Goal: Obtain resource: Download file/media

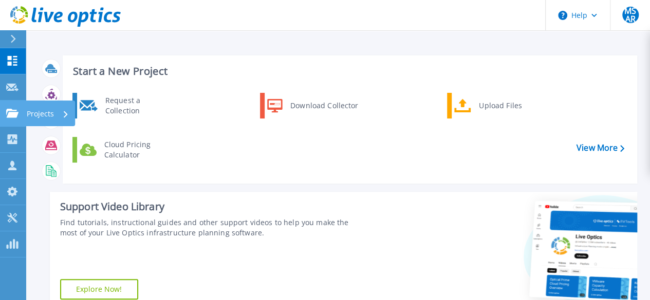
click at [18, 112] on icon at bounding box center [12, 113] width 12 height 9
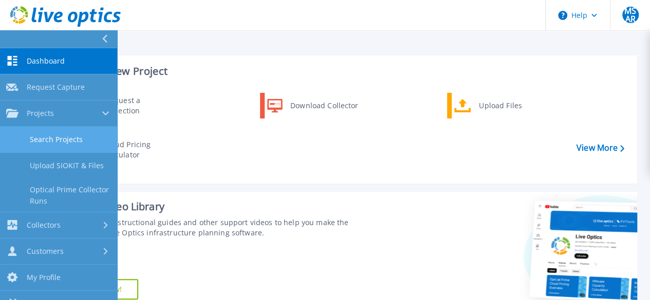
click at [52, 140] on link "Search Projects" at bounding box center [58, 140] width 117 height 26
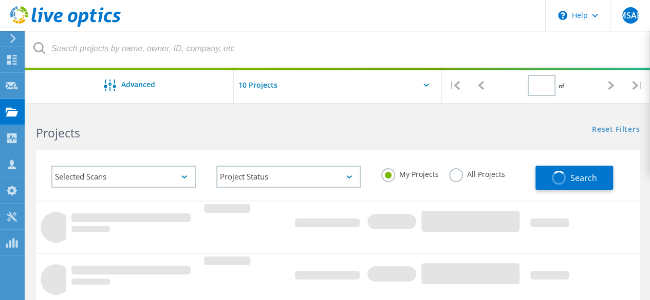
type input "1"
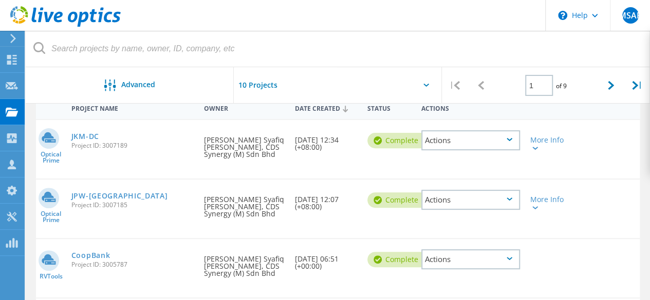
scroll to position [106, 0]
click at [86, 195] on link "JPW-[GEOGRAPHIC_DATA]" at bounding box center [119, 195] width 97 height 7
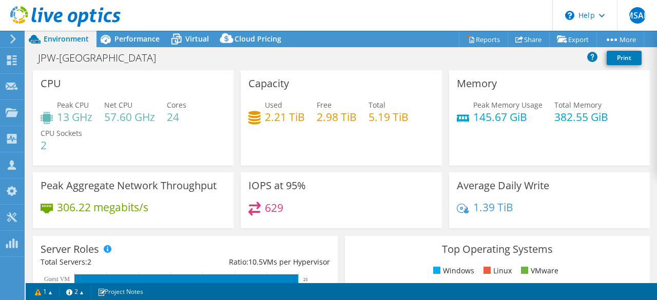
select select "USD"
click at [480, 40] on link "Reports" at bounding box center [483, 39] width 49 height 16
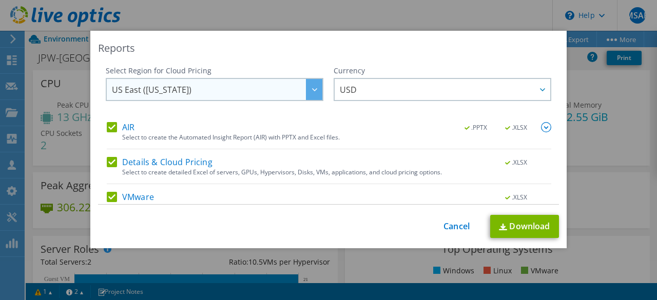
click at [284, 89] on span "US East ([US_STATE])" at bounding box center [217, 89] width 211 height 21
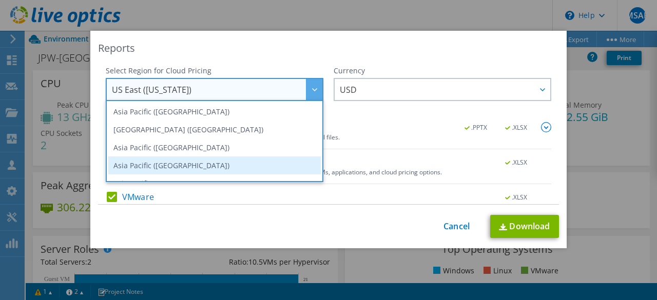
click at [206, 163] on li "Asia Pacific (Singapore)" at bounding box center [214, 166] width 213 height 18
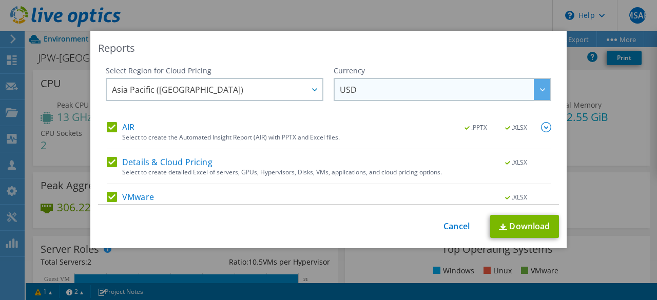
click at [372, 96] on span "USD" at bounding box center [445, 89] width 211 height 21
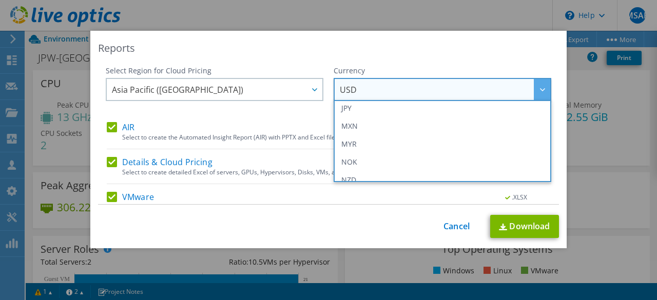
scroll to position [238, 0]
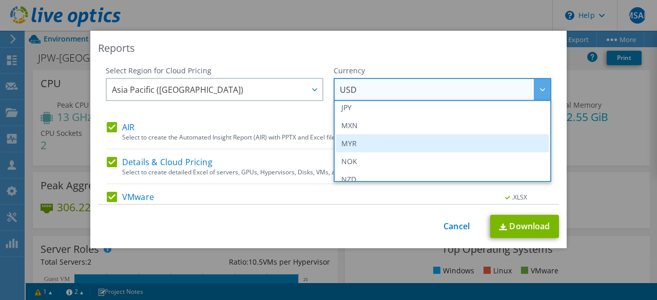
click at [372, 143] on li "MYR" at bounding box center [442, 144] width 213 height 18
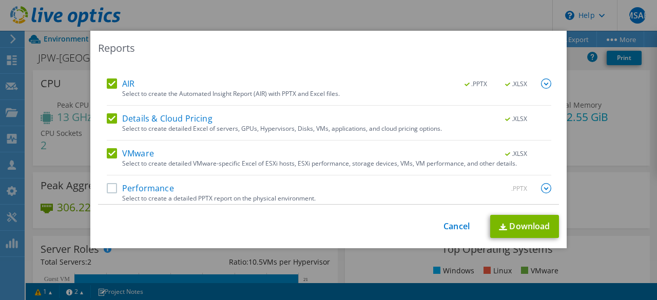
scroll to position [48, 0]
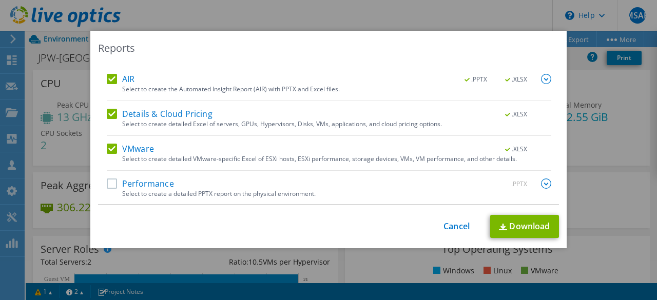
click at [111, 179] on label "Performance" at bounding box center [140, 184] width 67 height 10
click at [0, 0] on input "Performance" at bounding box center [0, 0] width 0 height 0
click at [527, 224] on link "Download" at bounding box center [525, 226] width 69 height 23
click at [447, 227] on link "Cancel" at bounding box center [457, 227] width 26 height 10
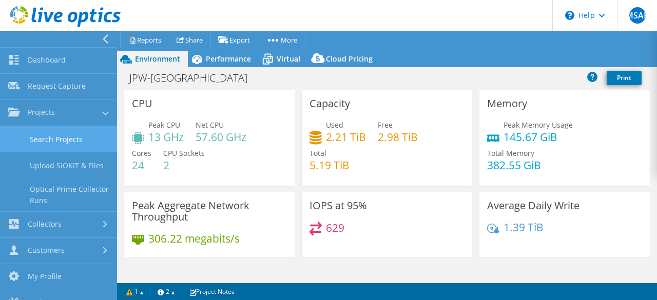
click at [44, 143] on link "Search Projects" at bounding box center [58, 139] width 117 height 26
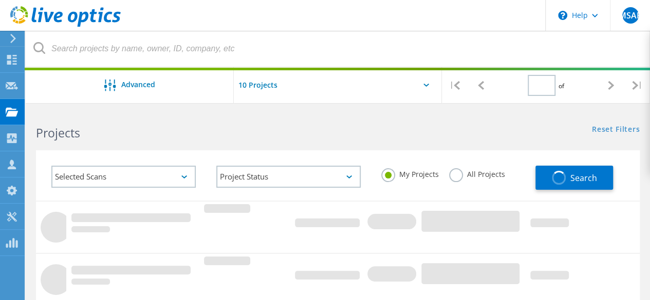
type input "1"
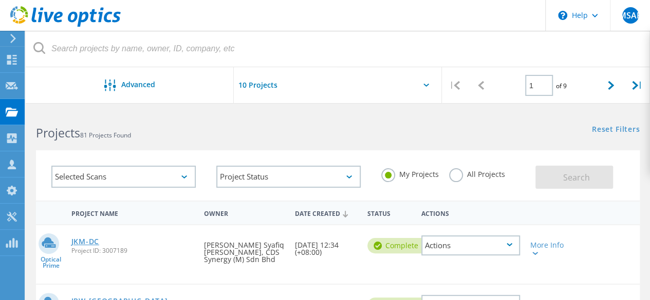
click at [85, 244] on link "JKM-DC" at bounding box center [85, 241] width 28 height 7
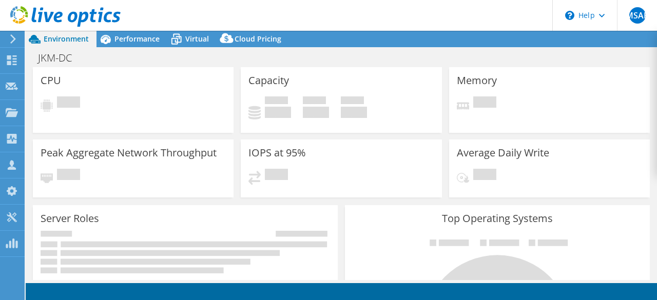
select select "USD"
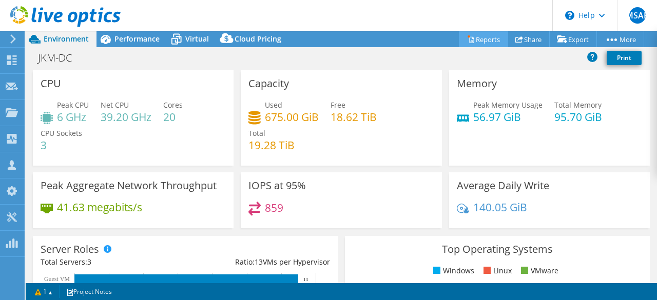
click at [473, 42] on link "Reports" at bounding box center [483, 39] width 49 height 16
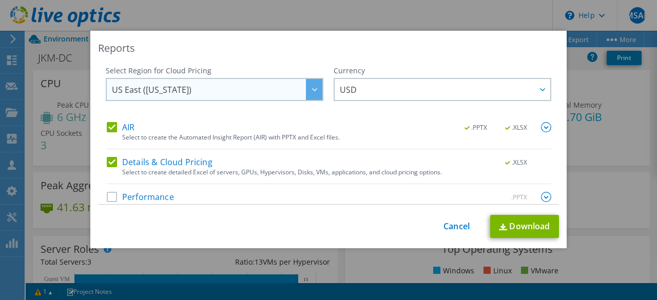
click at [290, 92] on span "US East (Virginia)" at bounding box center [217, 89] width 211 height 21
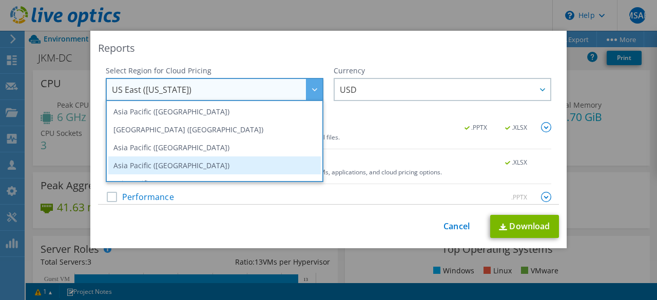
click at [182, 160] on li "Asia Pacific (Singapore)" at bounding box center [214, 166] width 213 height 18
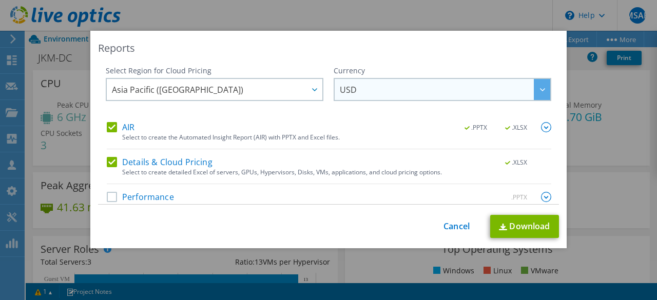
click at [359, 93] on span "USD" at bounding box center [445, 89] width 211 height 21
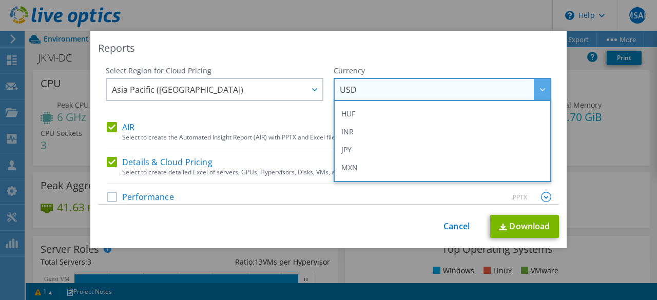
scroll to position [219, 0]
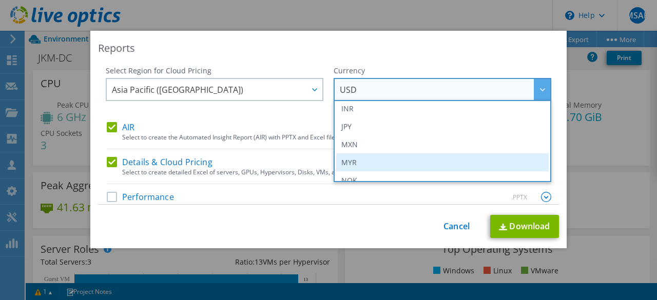
click at [348, 157] on li "MYR" at bounding box center [442, 163] width 213 height 18
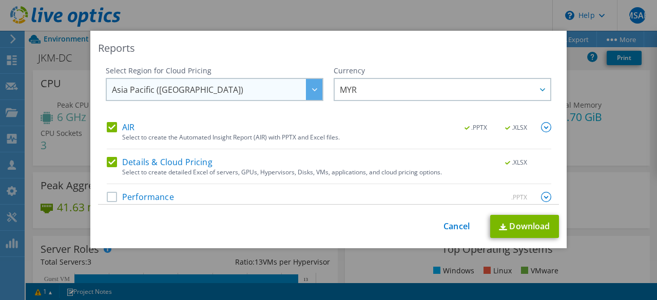
click at [251, 88] on span "Asia Pacific ([GEOGRAPHIC_DATA])" at bounding box center [217, 89] width 211 height 21
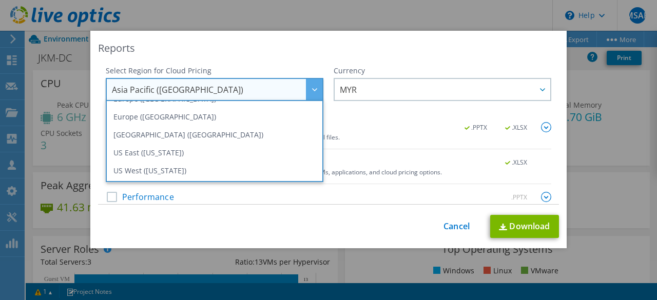
scroll to position [14, 0]
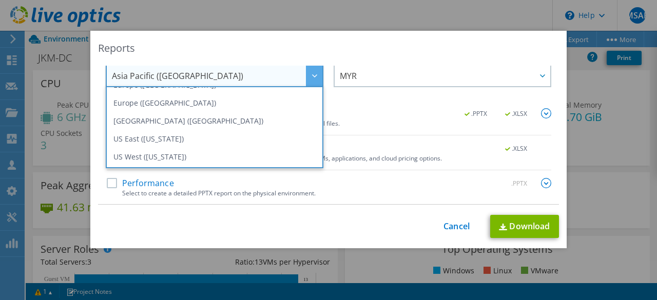
click at [107, 183] on label "Performance" at bounding box center [140, 183] width 67 height 10
click at [0, 0] on input "Performance" at bounding box center [0, 0] width 0 height 0
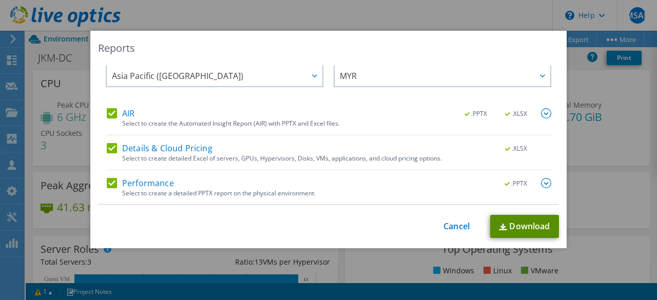
click at [507, 222] on link "Download" at bounding box center [525, 226] width 69 height 23
click at [452, 223] on link "Cancel" at bounding box center [457, 227] width 26 height 10
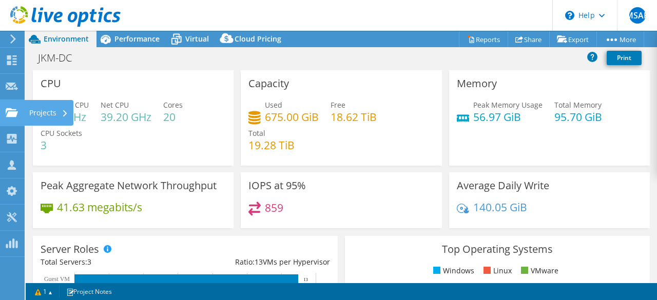
click at [6, 111] on use at bounding box center [12, 112] width 12 height 9
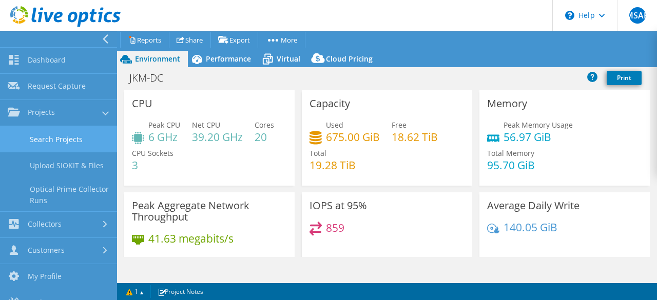
click at [47, 143] on link "Search Projects" at bounding box center [58, 139] width 117 height 26
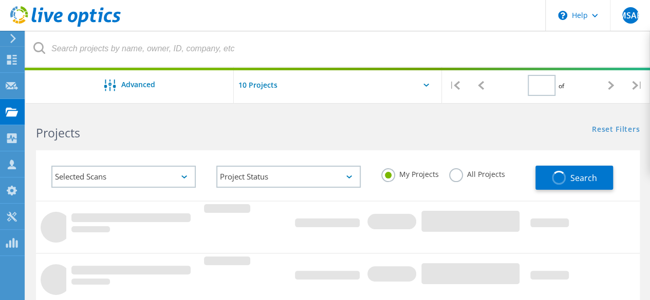
type input "1"
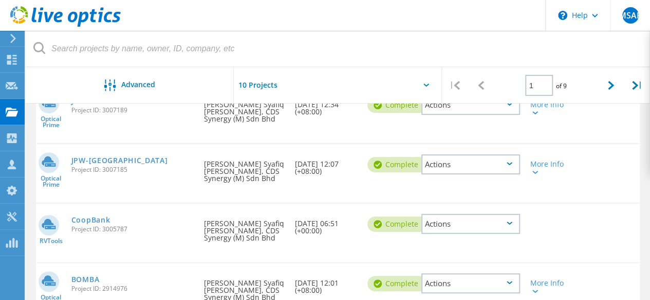
scroll to position [146, 0]
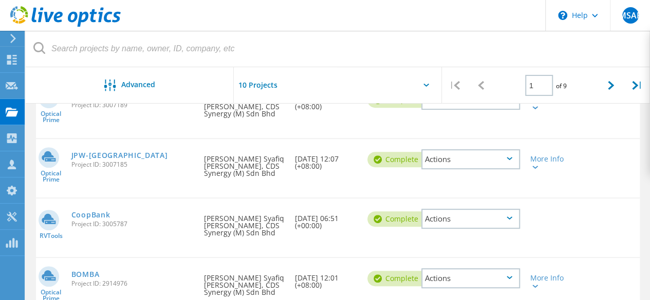
click at [102, 210] on div "CoopBank Project ID: 3005787" at bounding box center [132, 218] width 133 height 39
click at [100, 214] on link "CoopBank" at bounding box center [90, 215] width 39 height 7
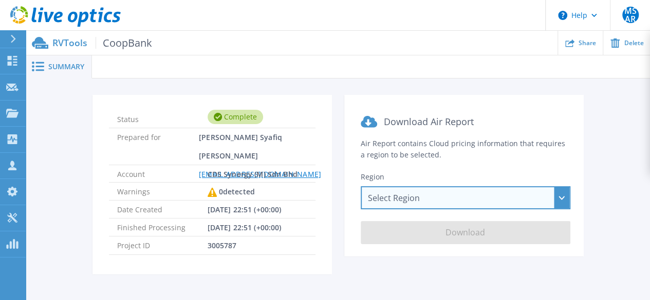
click at [397, 198] on div "Select Region [GEOGRAPHIC_DATA] ([GEOGRAPHIC_DATA]) [GEOGRAPHIC_DATA] ([GEOGRAP…" at bounding box center [466, 197] width 210 height 23
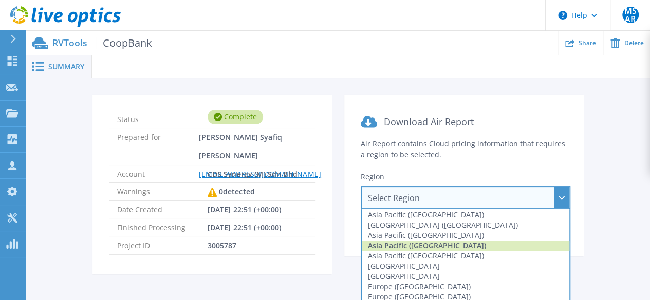
click at [406, 245] on div "Asia Pacific ([GEOGRAPHIC_DATA])" at bounding box center [466, 246] width 208 height 10
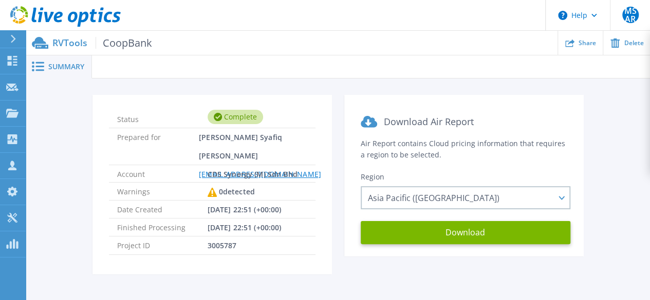
click at [64, 70] on span "Summary" at bounding box center [66, 66] width 36 height 7
